Goal: Check status: Check status

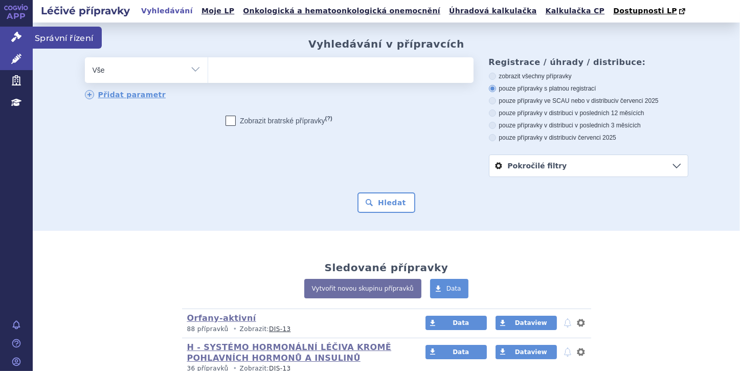
click at [17, 34] on icon at bounding box center [16, 37] width 10 height 10
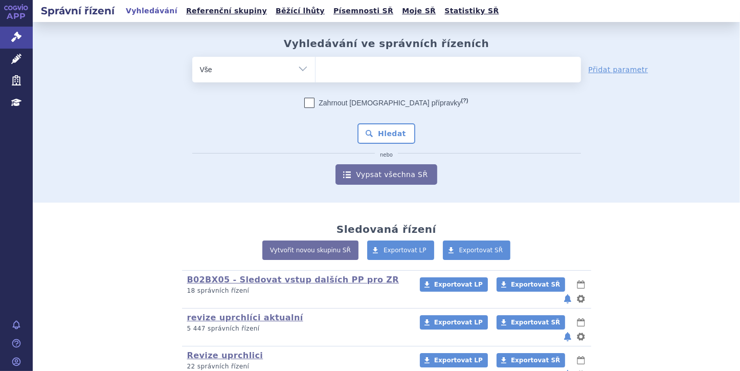
click at [294, 69] on select "Vše Spisová značka Typ SŘ Přípravek/SUKL kód Účastník/Držitel" at bounding box center [253, 68] width 123 height 23
select select "filter-file-number"
click at [192, 57] on select "Vše Spisová značka Typ SŘ Přípravek/SUKL kód Účastník/Držitel" at bounding box center [253, 68] width 123 height 23
click at [355, 72] on ul at bounding box center [447, 67] width 265 height 21
click at [315, 72] on select at bounding box center [315, 69] width 1 height 26
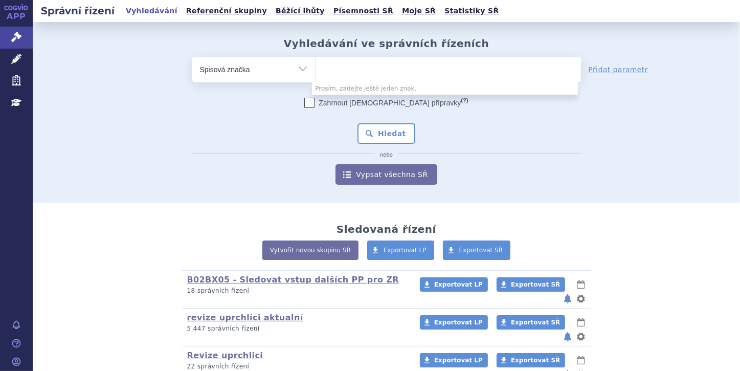
paste input "SUKLS166659/2025"
type input "SUKLS166659/2025"
select select "SUKLS166659/2025"
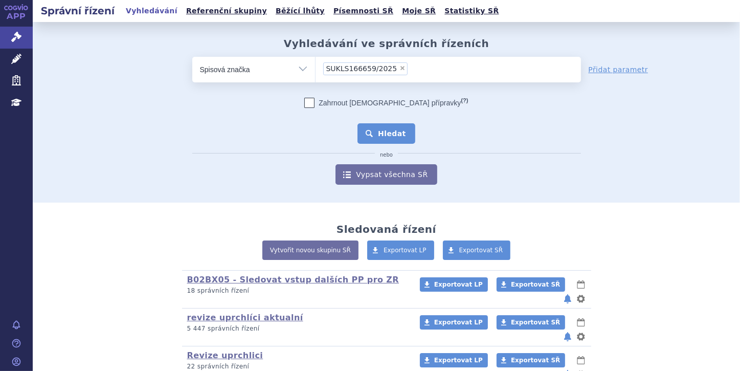
click at [387, 139] on button "Hledat" at bounding box center [386, 133] width 58 height 20
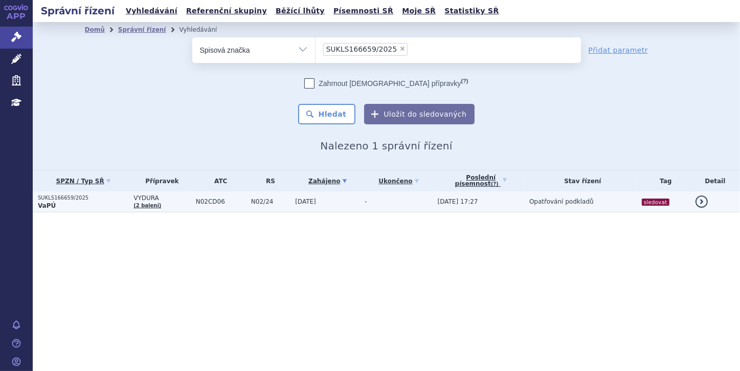
click at [76, 202] on p "VaPÚ" at bounding box center [83, 205] width 90 height 8
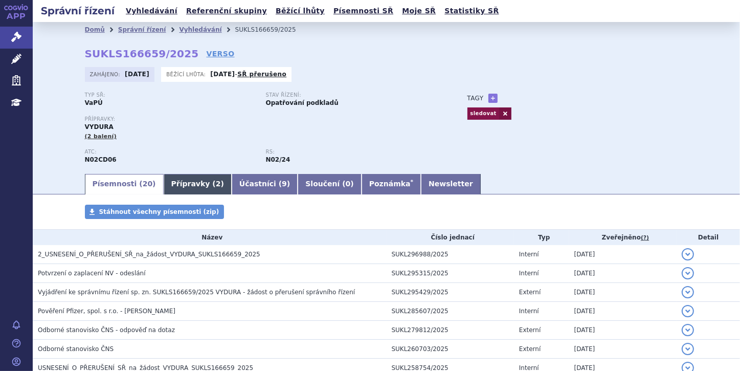
click at [166, 180] on link "Přípravky ( 2 )" at bounding box center [198, 184] width 68 height 20
